Goal: Obtain resource: Obtain resource

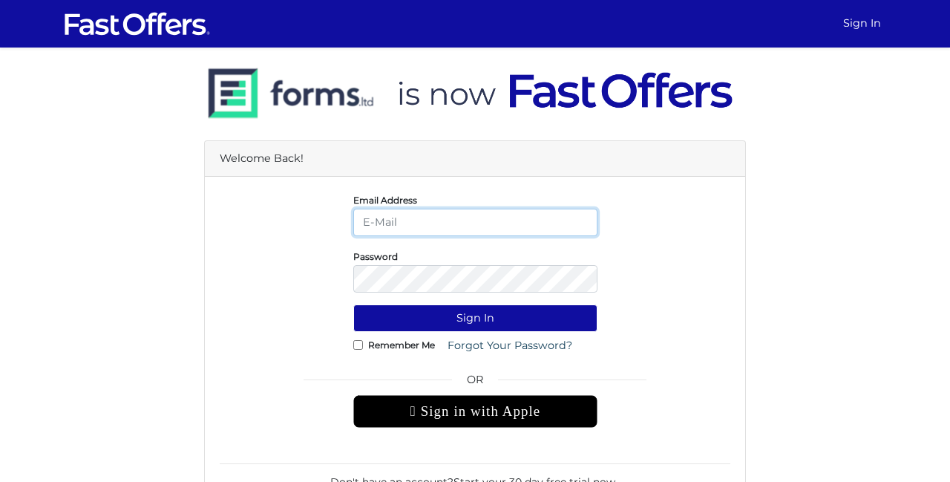
type input "ingpaulrealtor@gmail.com"
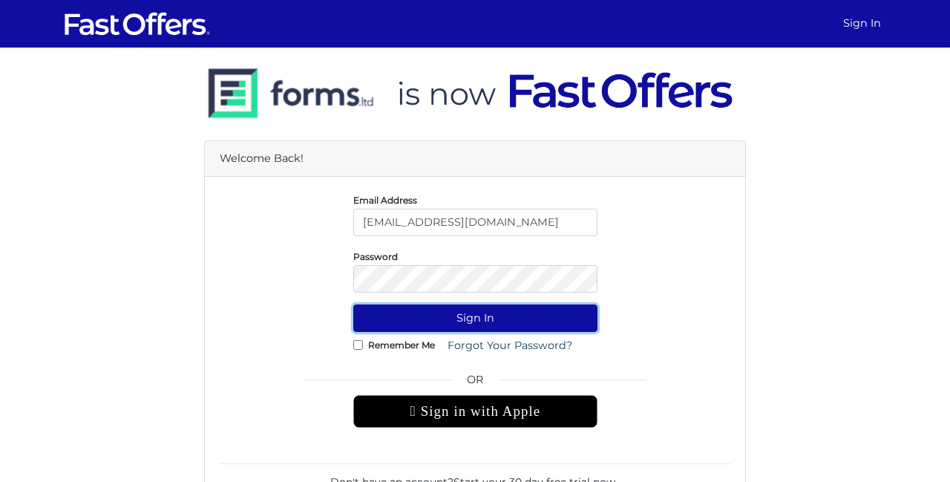
click at [493, 311] on button "Sign In" at bounding box center [475, 317] width 244 height 27
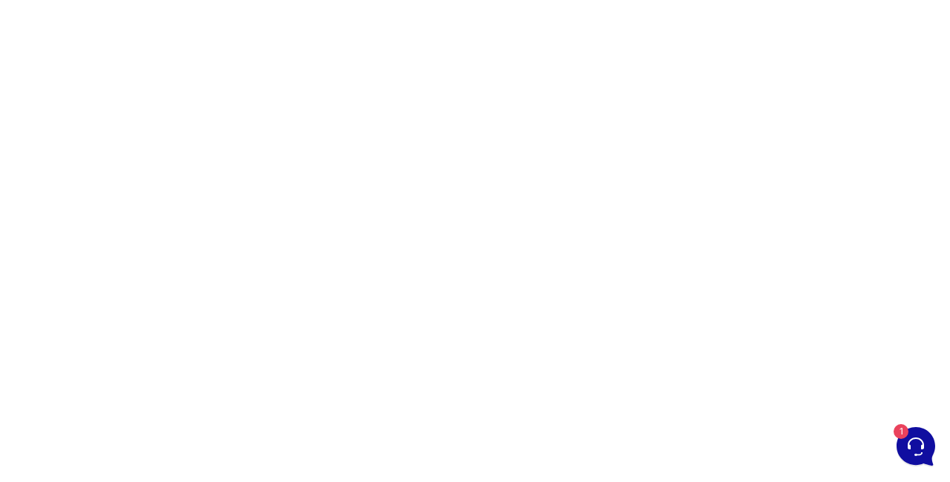
scroll to position [307, 0]
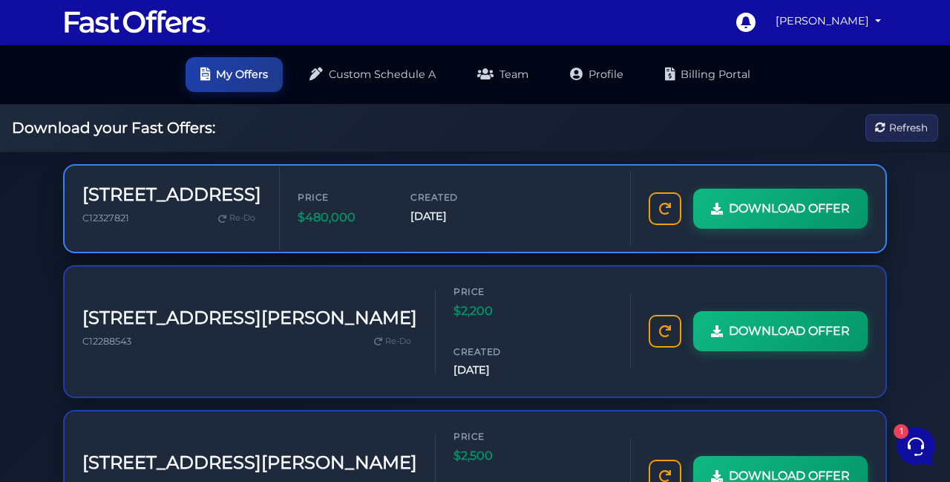
scroll to position [1, 0]
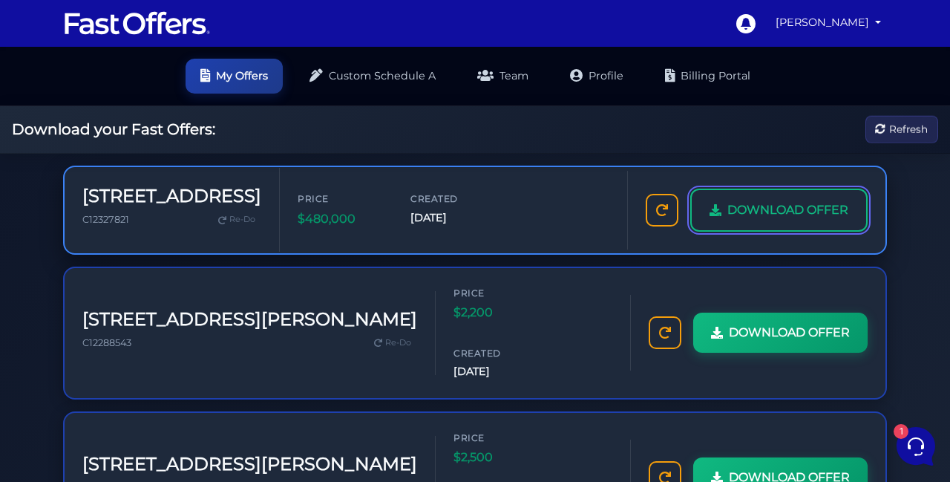
click at [812, 210] on span "DOWNLOAD OFFER" at bounding box center [788, 209] width 121 height 19
